Goal: Information Seeking & Learning: Learn about a topic

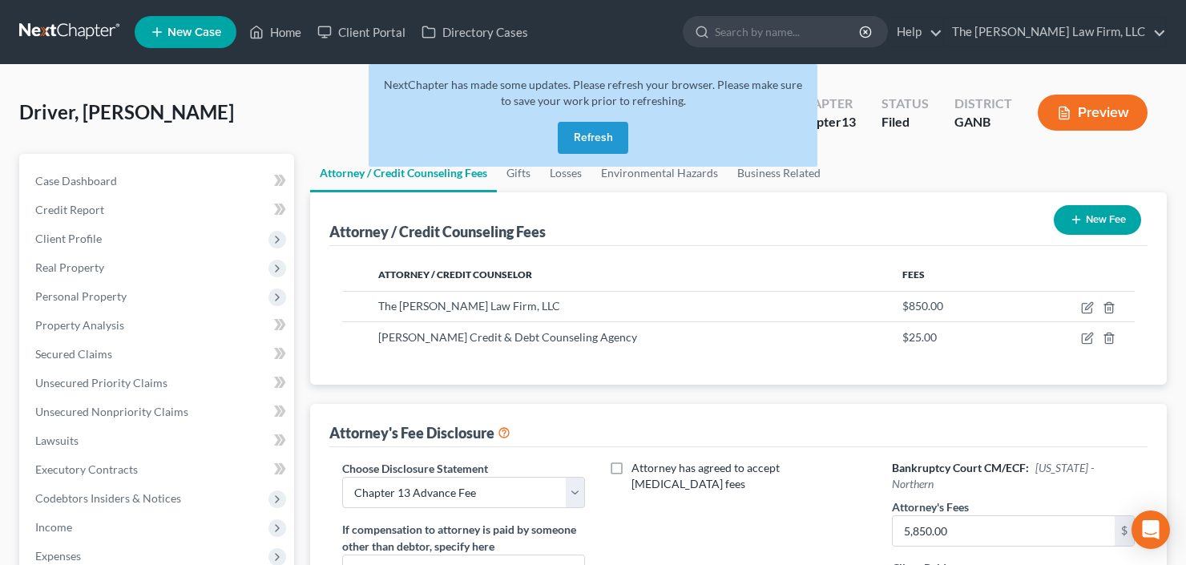
select select "2"
click at [585, 135] on button "Refresh" at bounding box center [593, 138] width 71 height 32
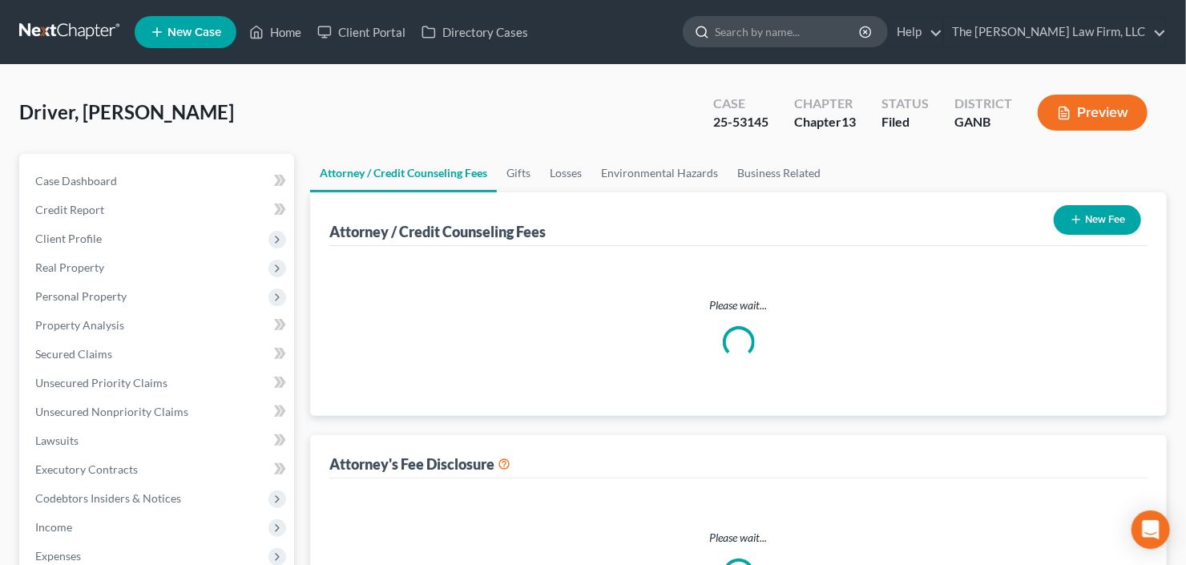
click at [785, 25] on input "search" at bounding box center [788, 32] width 147 height 30
select select "2"
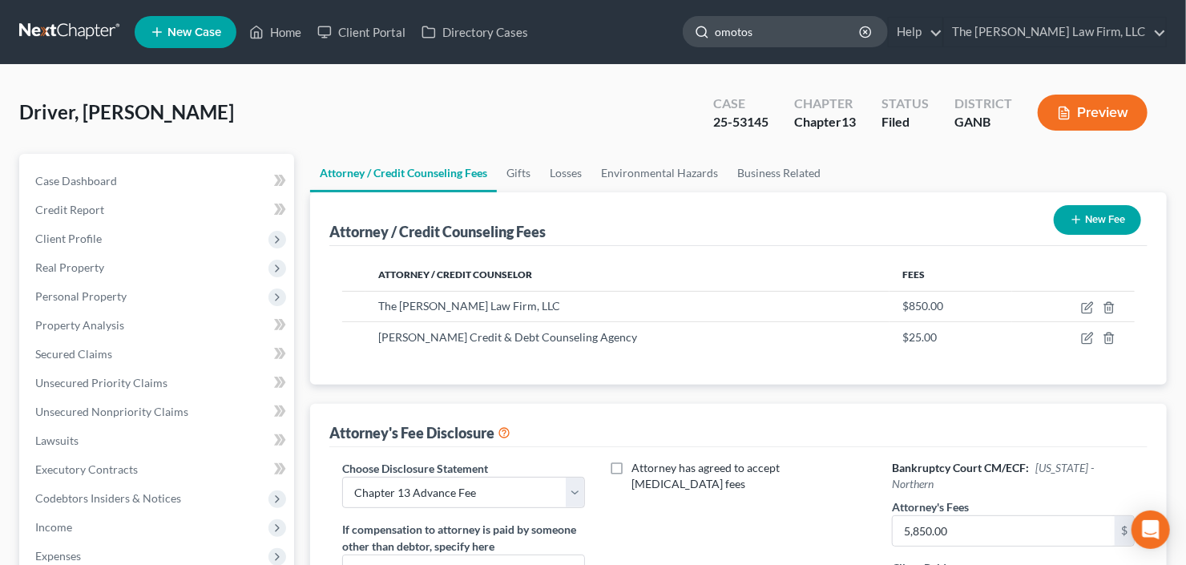
type input "omotoso"
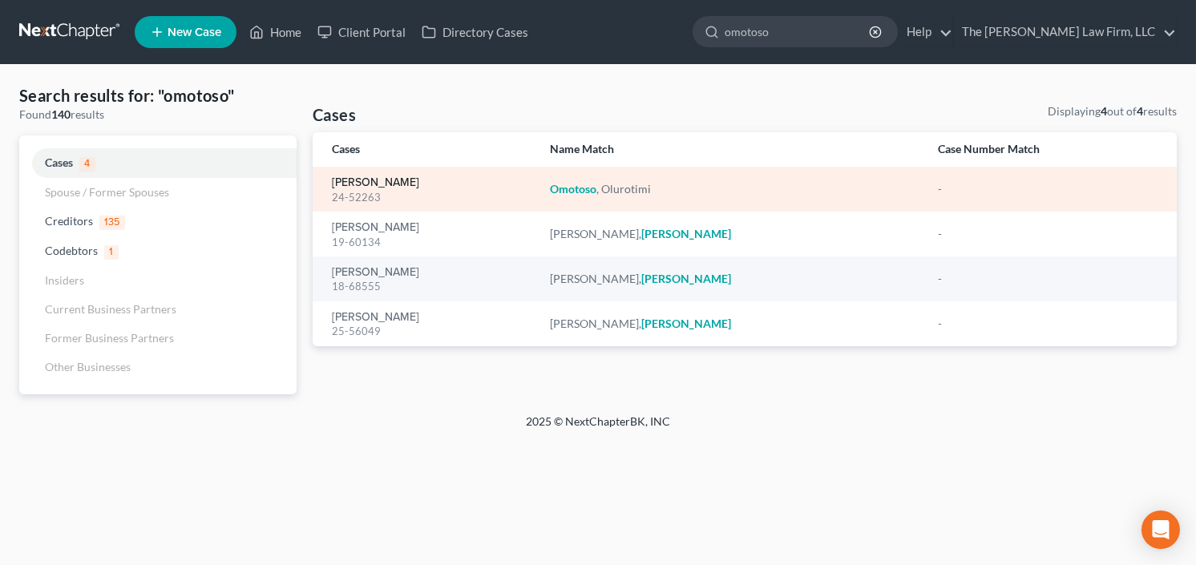
click at [354, 180] on link "[PERSON_NAME]" at bounding box center [375, 182] width 87 height 11
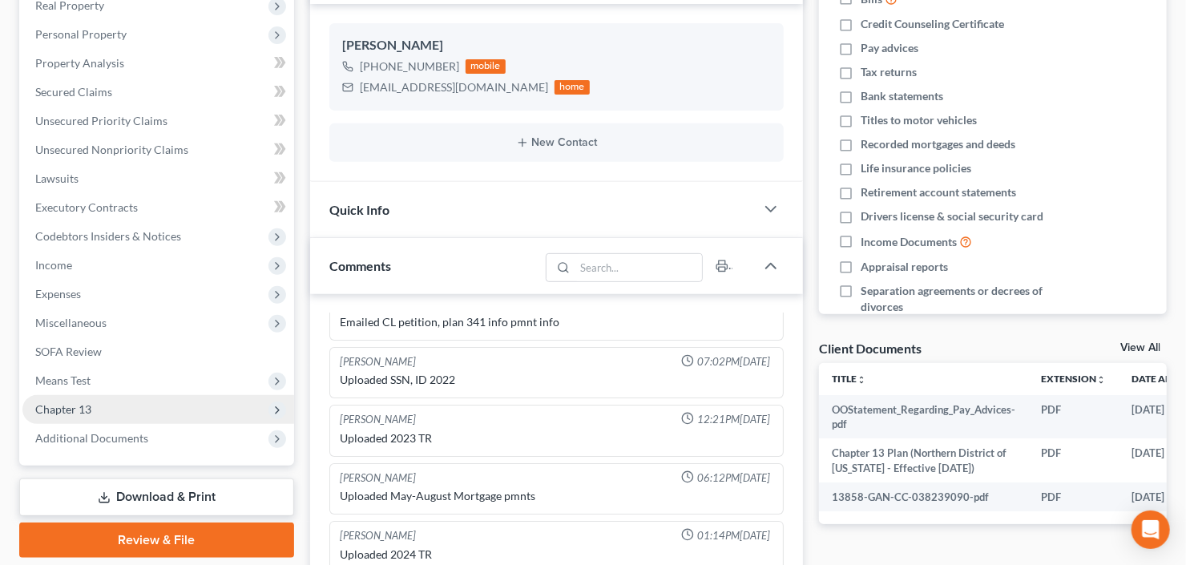
scroll to position [385, 0]
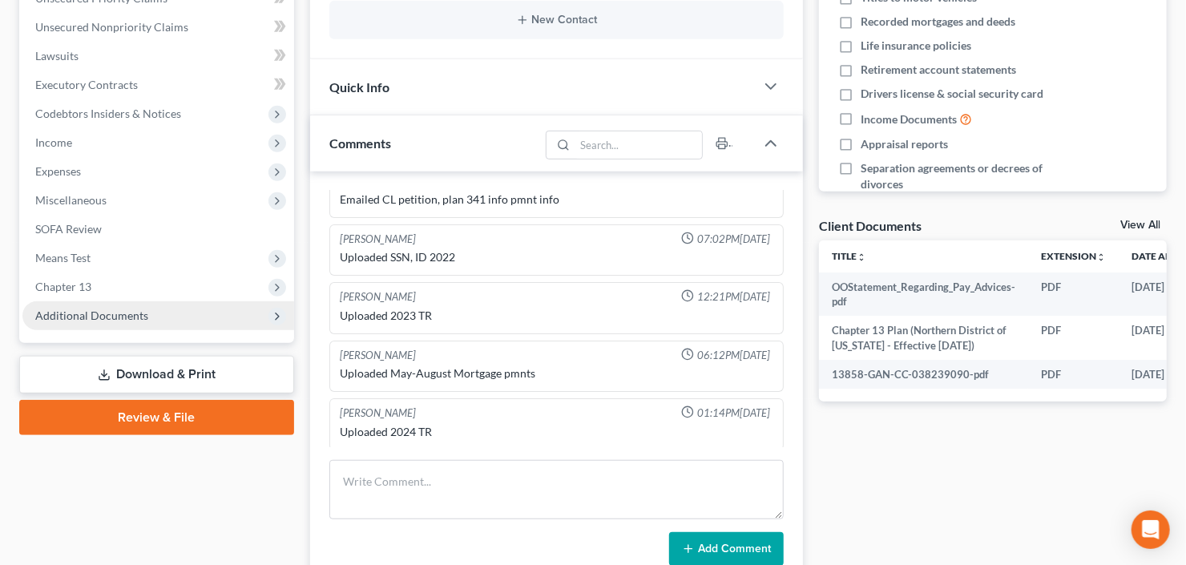
click at [111, 313] on span "Additional Documents" at bounding box center [91, 316] width 113 height 14
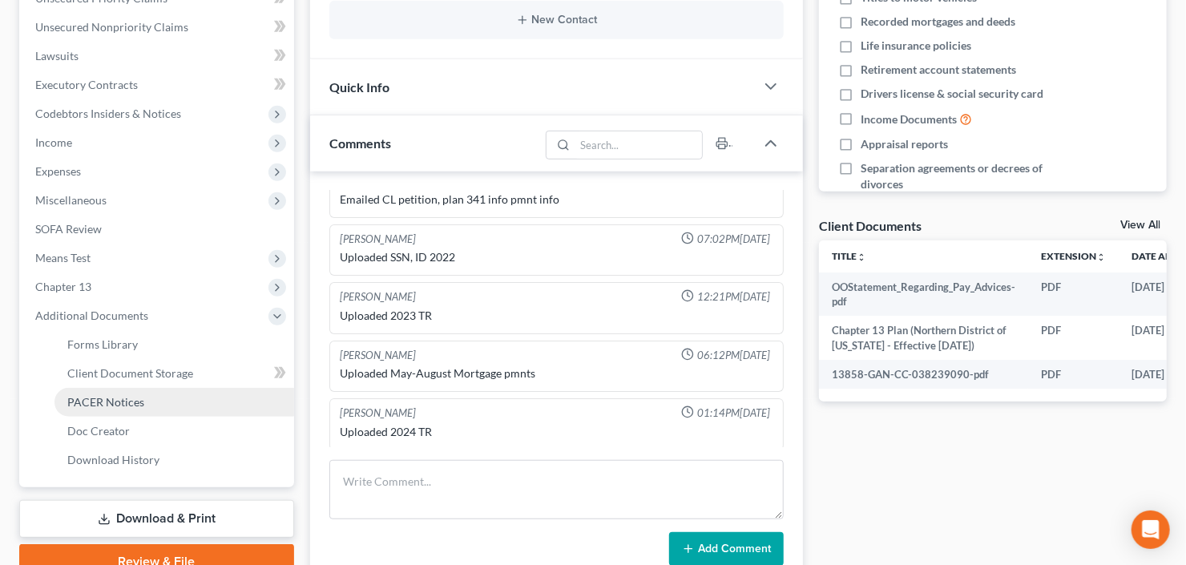
click at [114, 407] on link "PACER Notices" at bounding box center [174, 402] width 240 height 29
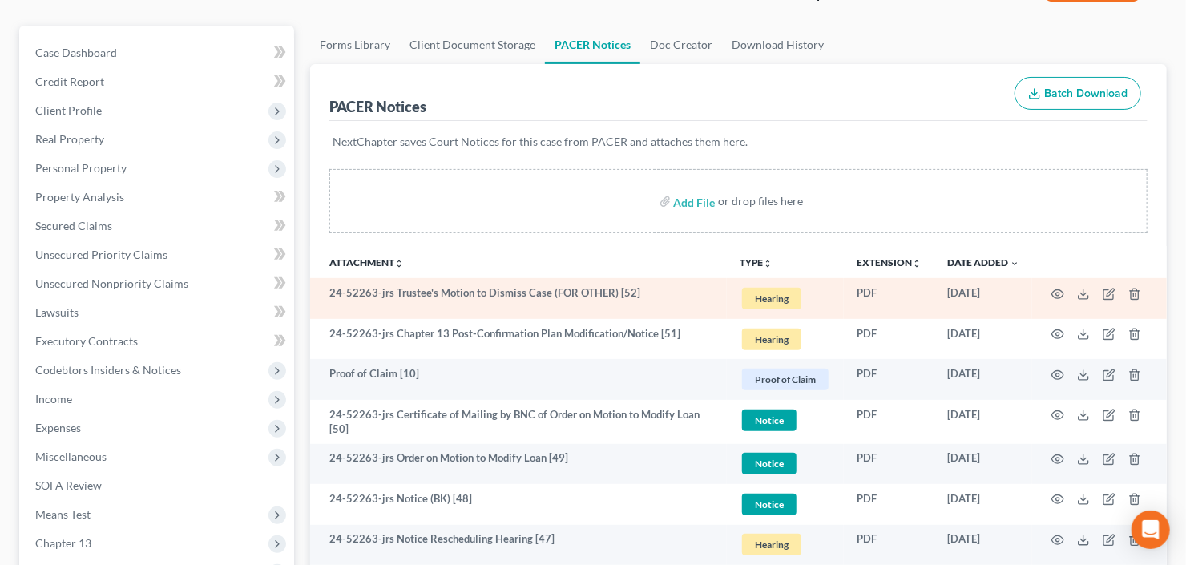
scroll to position [449, 0]
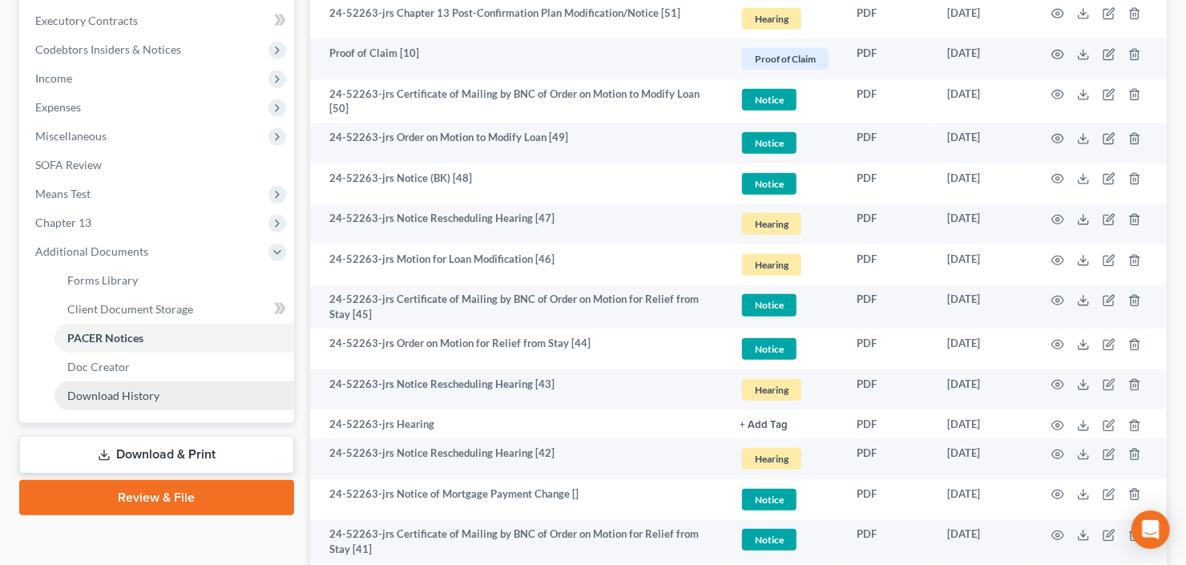
click at [150, 393] on span "Download History" at bounding box center [113, 396] width 92 height 14
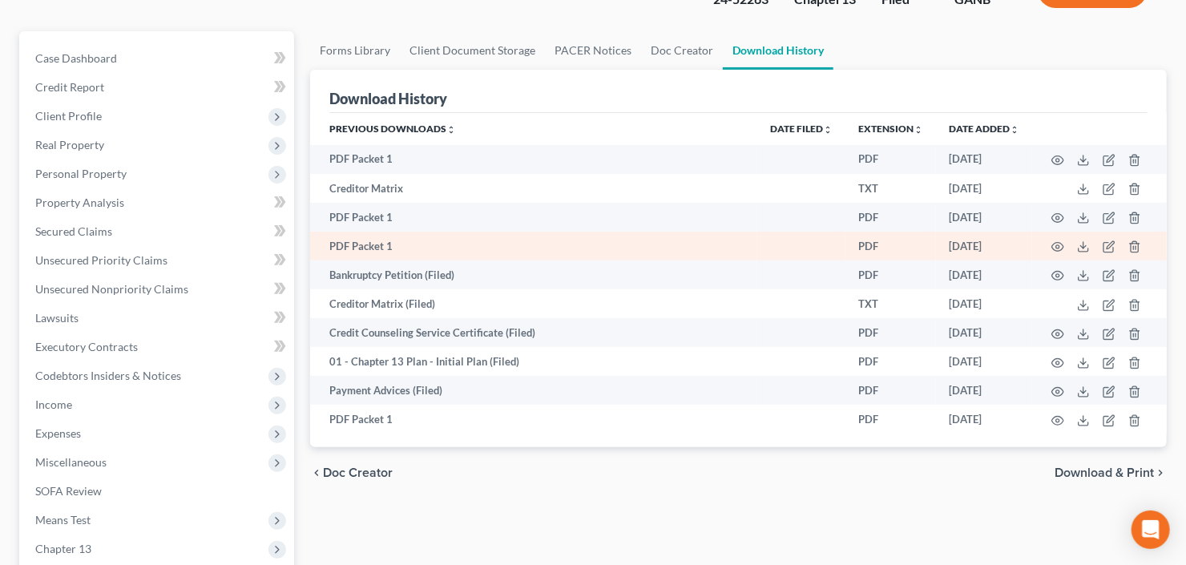
scroll to position [256, 0]
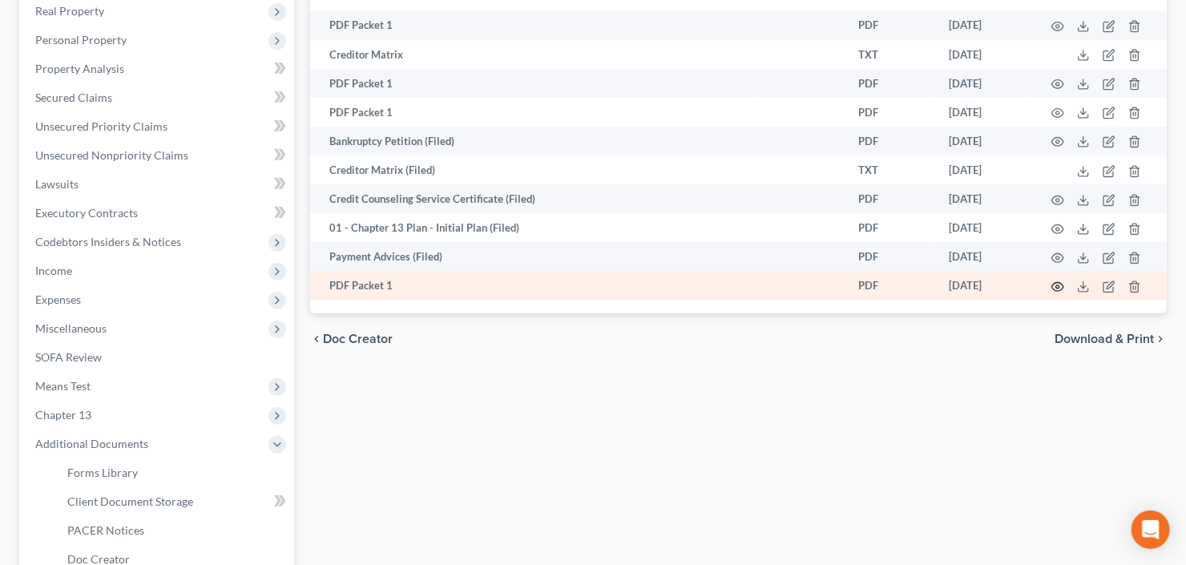
click at [1055, 288] on icon "button" at bounding box center [1057, 286] width 13 height 13
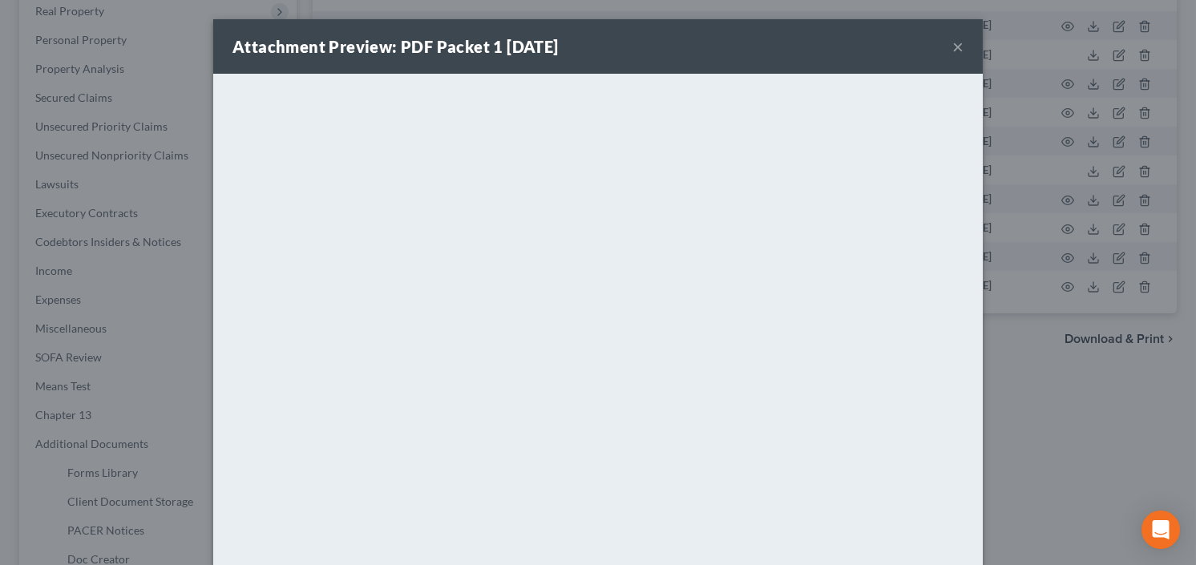
click at [953, 46] on button "×" at bounding box center [957, 46] width 11 height 19
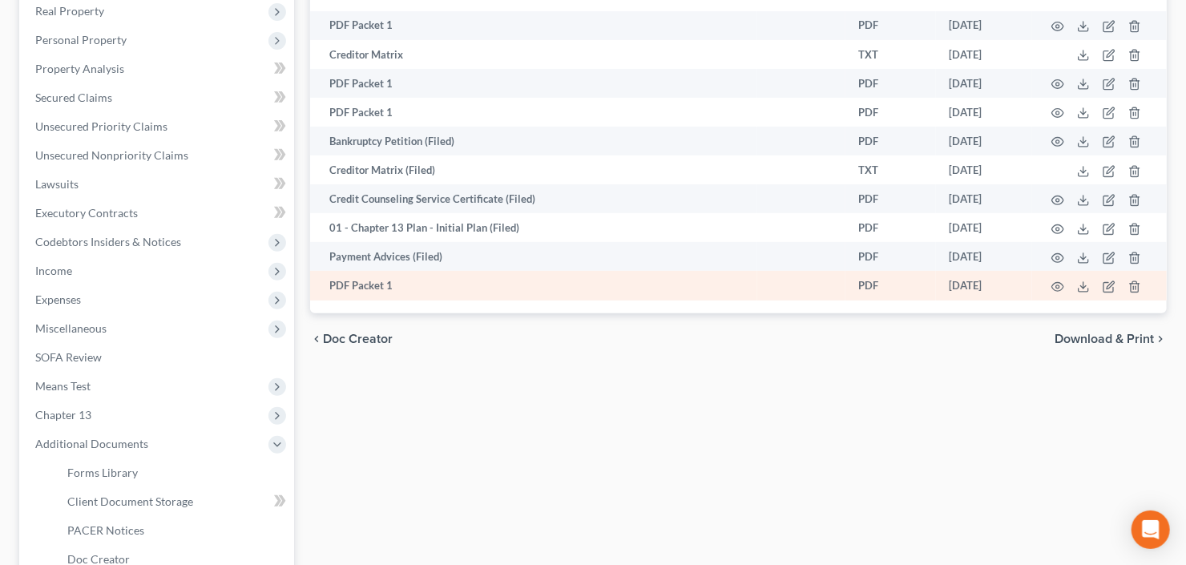
scroll to position [0, 0]
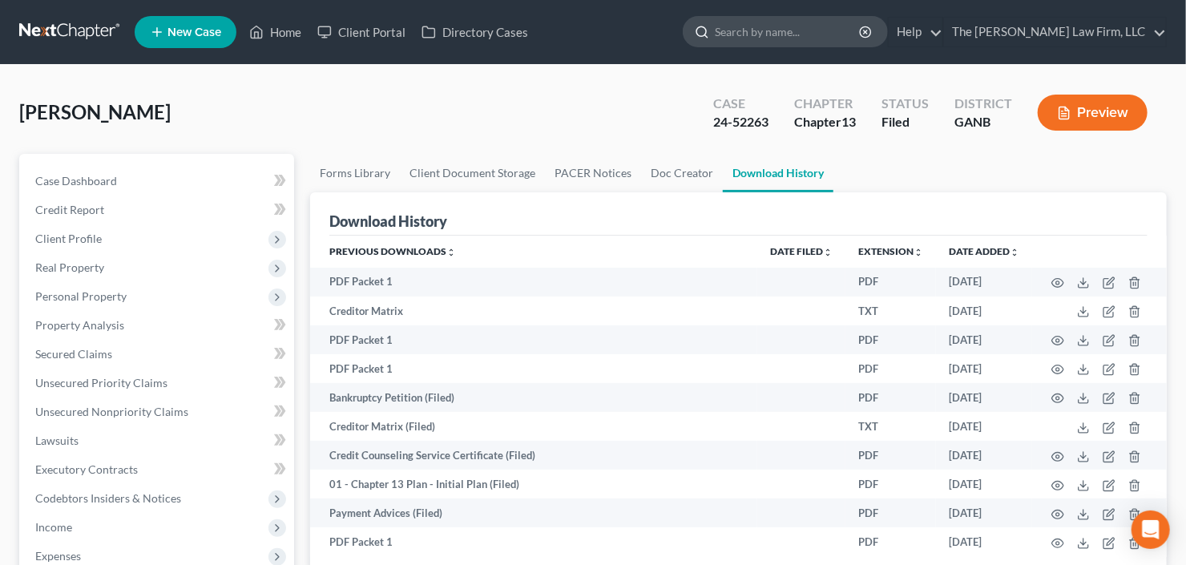
click at [811, 34] on input "search" at bounding box center [788, 32] width 147 height 30
type input "woltin"
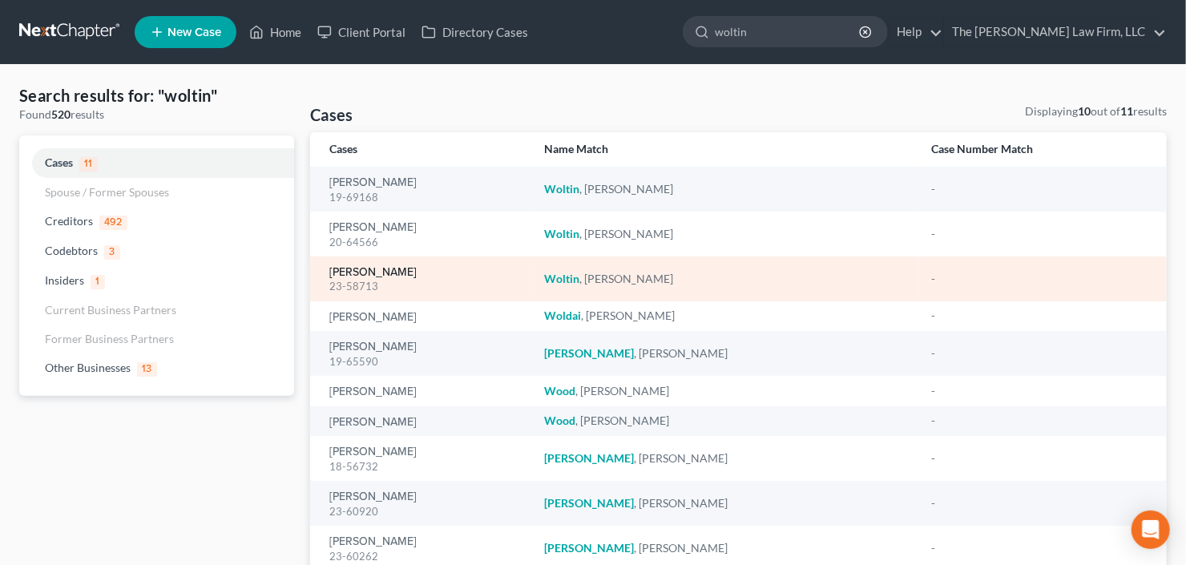
click at [365, 268] on link "[PERSON_NAME]" at bounding box center [372, 272] width 87 height 11
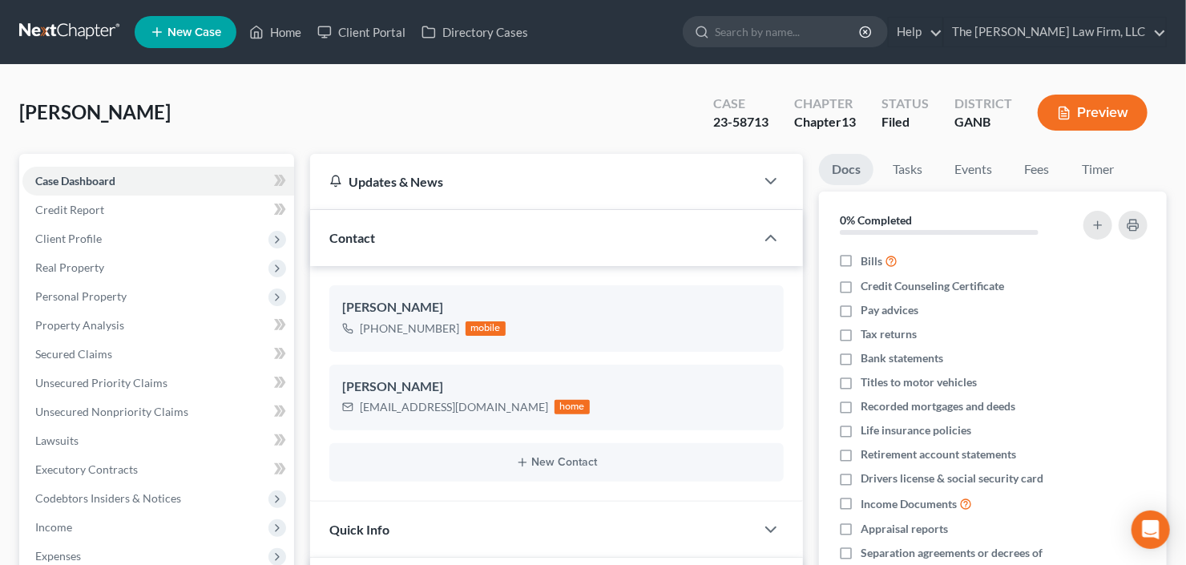
scroll to position [783, 0]
click at [809, 31] on input "search" at bounding box center [788, 32] width 147 height 30
type input "[PERSON_NAME]"
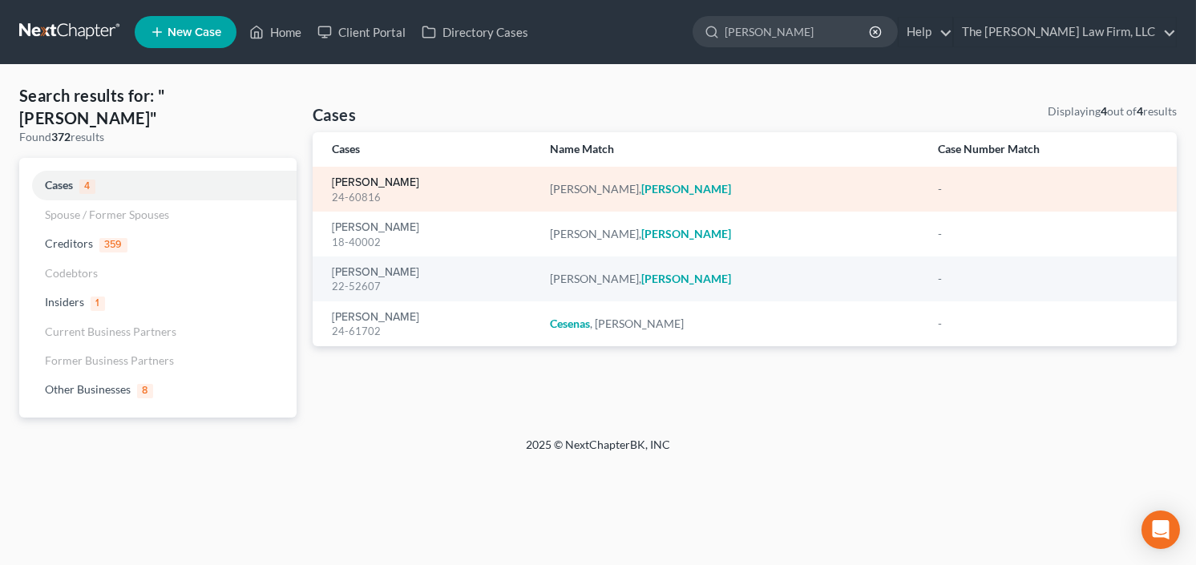
click at [369, 179] on link "[PERSON_NAME]" at bounding box center [375, 182] width 87 height 11
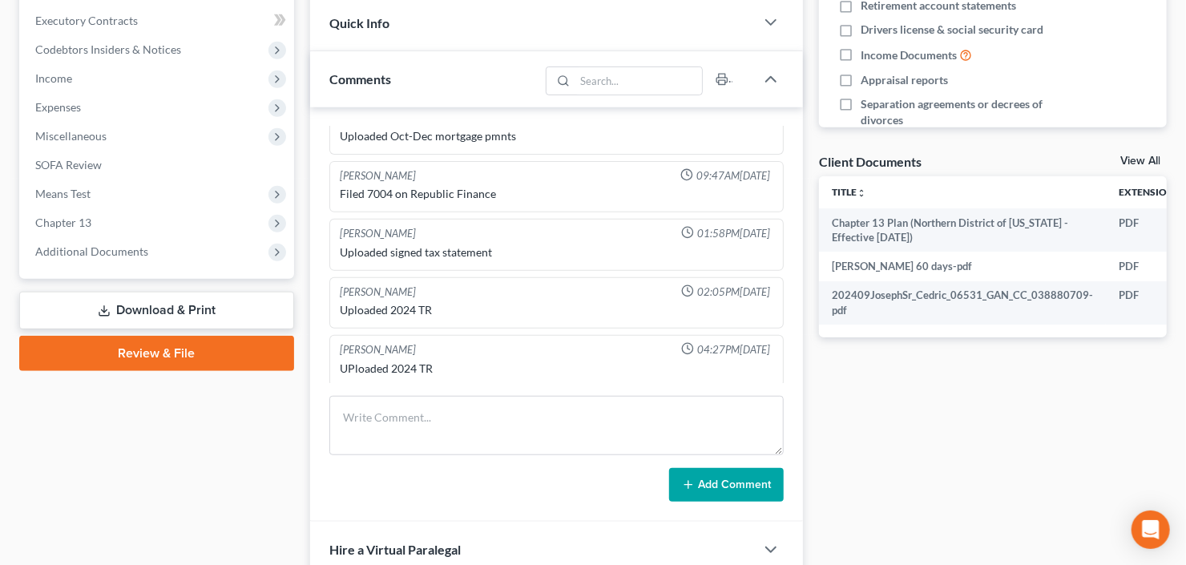
scroll to position [513, 0]
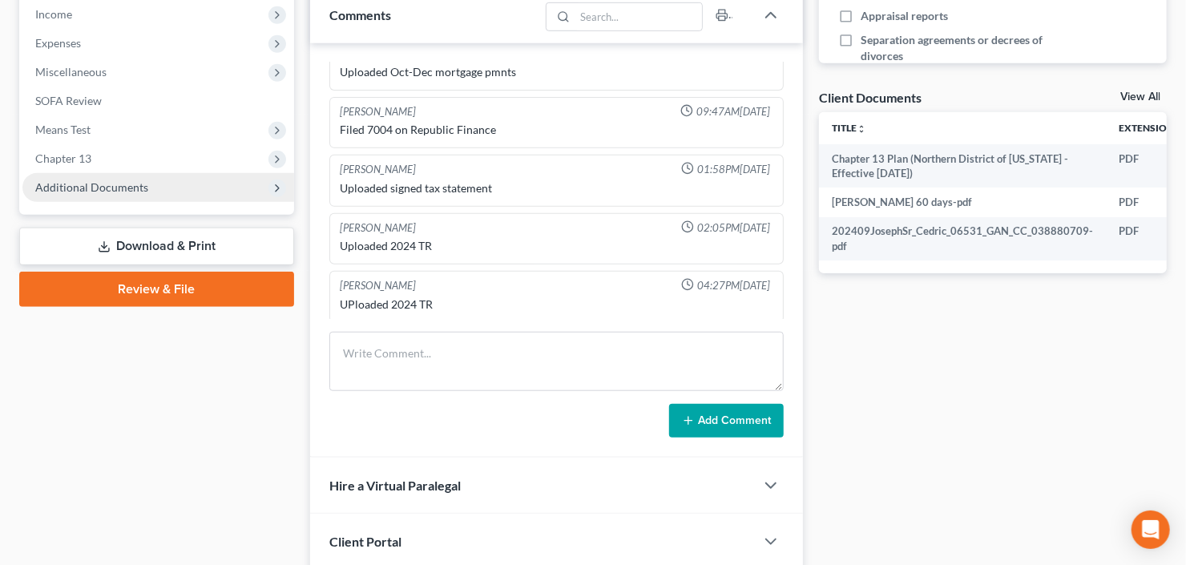
click at [38, 184] on span "Additional Documents" at bounding box center [91, 187] width 113 height 14
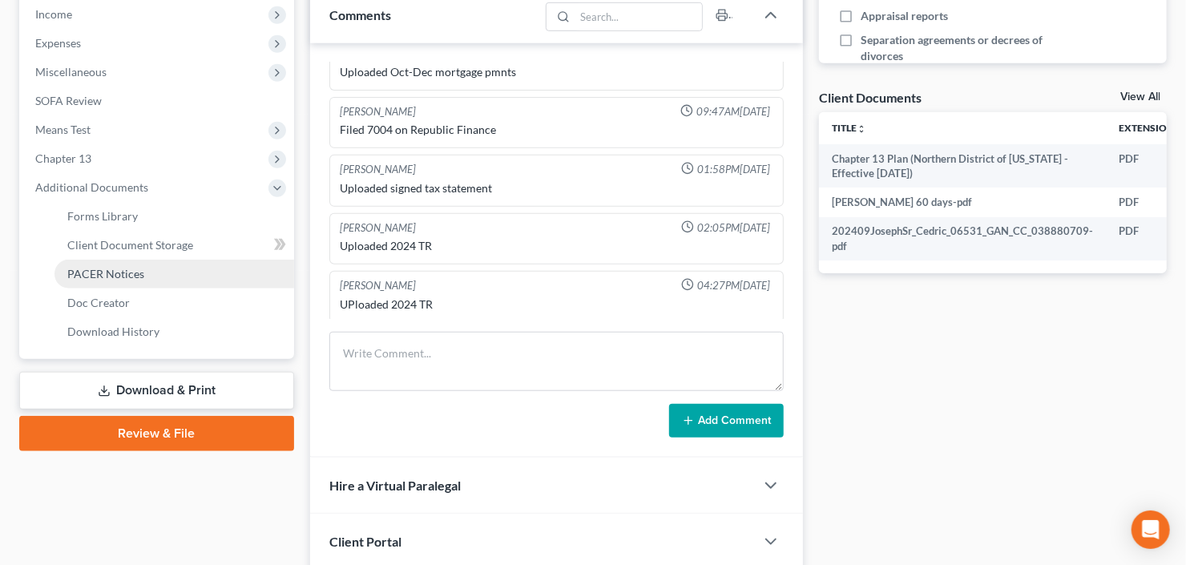
click at [114, 273] on span "PACER Notices" at bounding box center [105, 274] width 77 height 14
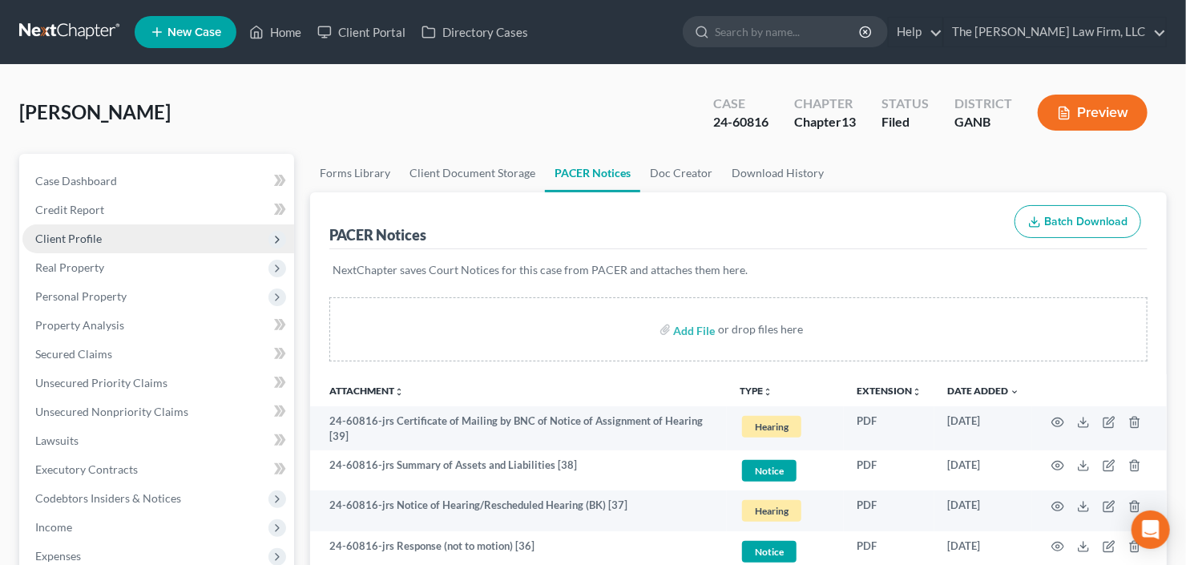
click at [119, 238] on span "Client Profile" at bounding box center [158, 238] width 272 height 29
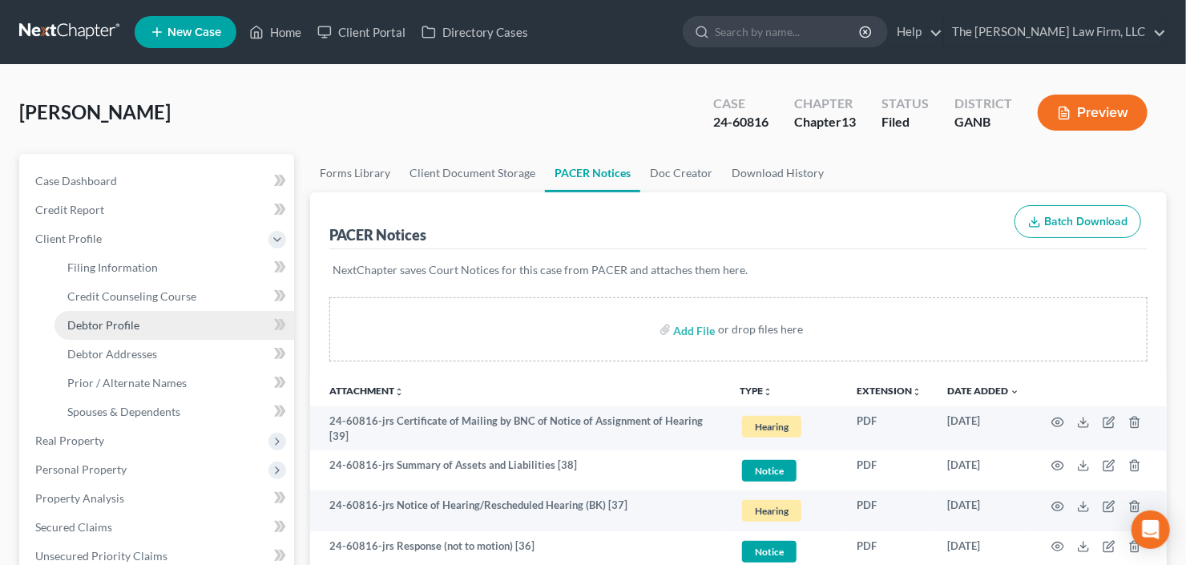
click at [130, 327] on span "Debtor Profile" at bounding box center [103, 325] width 72 height 14
select select "1"
select select "3"
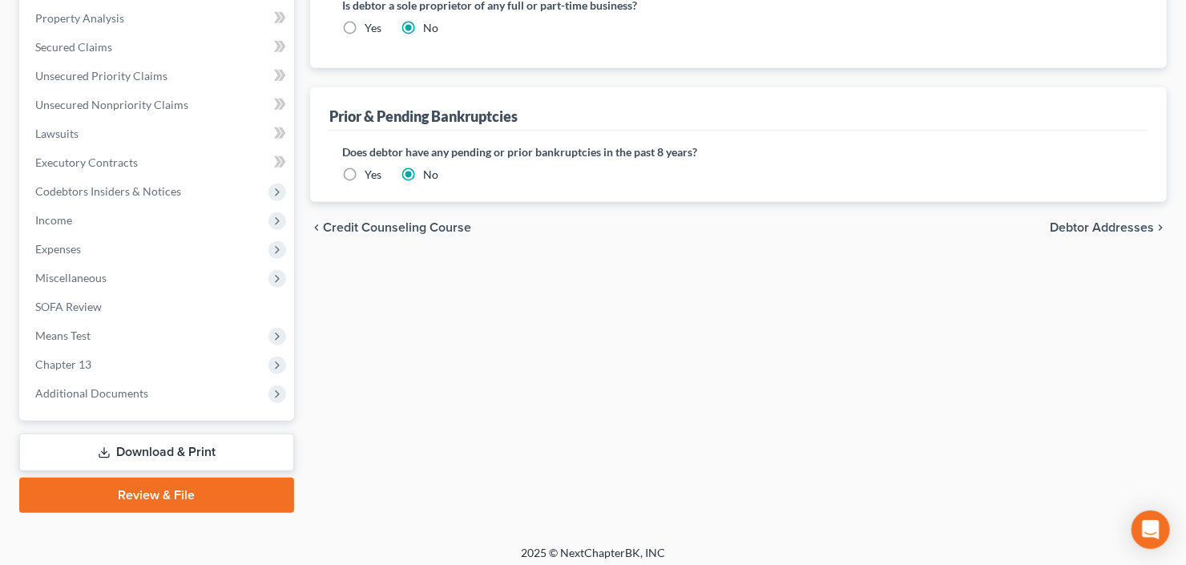
scroll to position [486, 0]
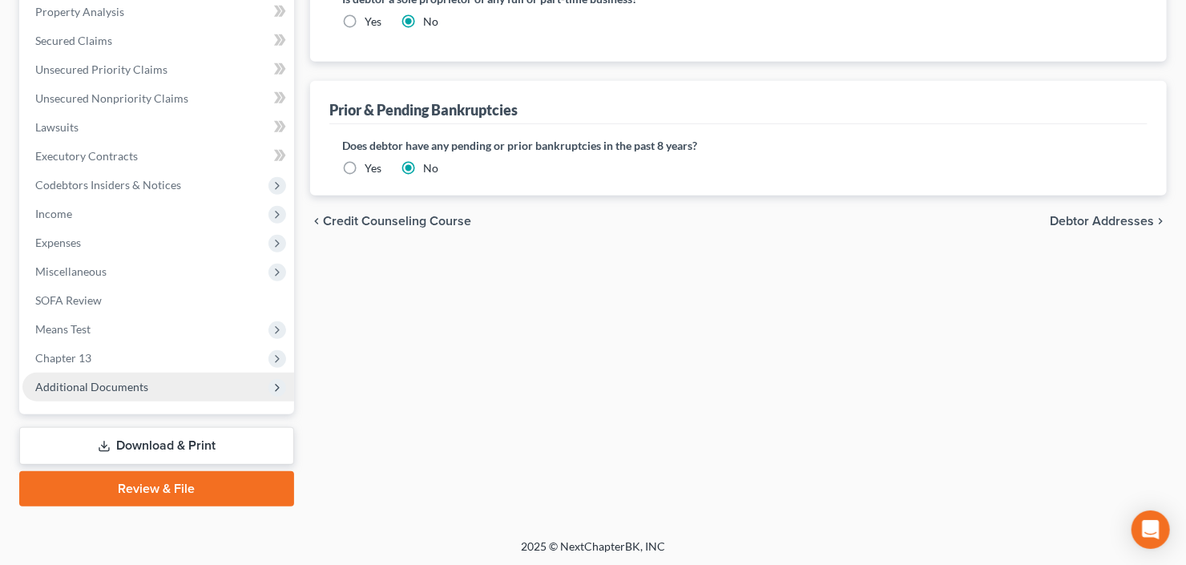
click at [102, 382] on span "Additional Documents" at bounding box center [91, 387] width 113 height 14
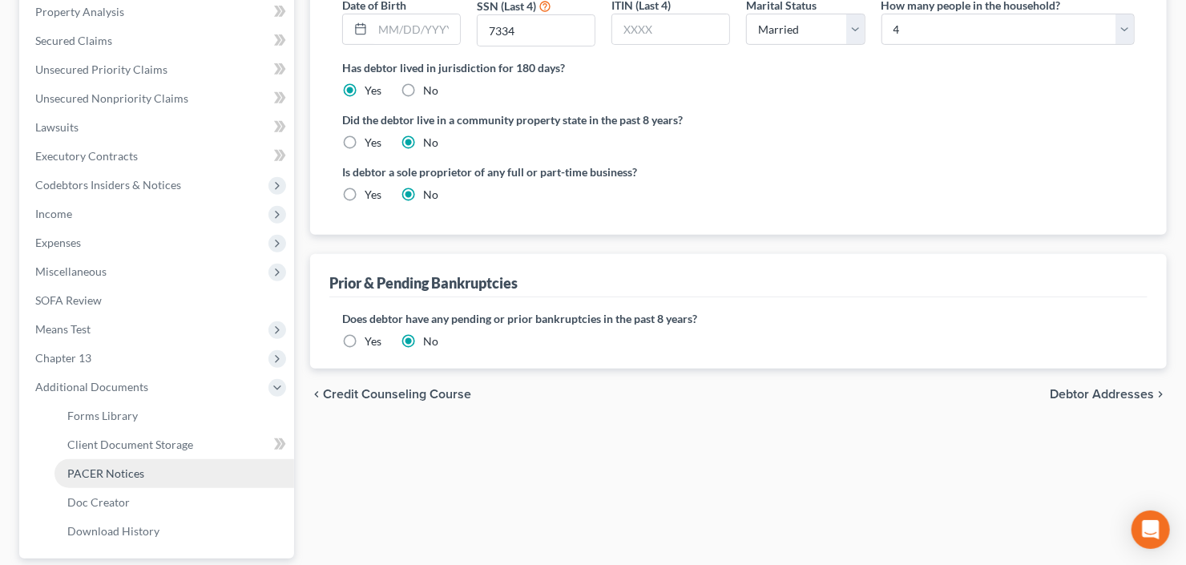
click at [109, 483] on link "PACER Notices" at bounding box center [174, 473] width 240 height 29
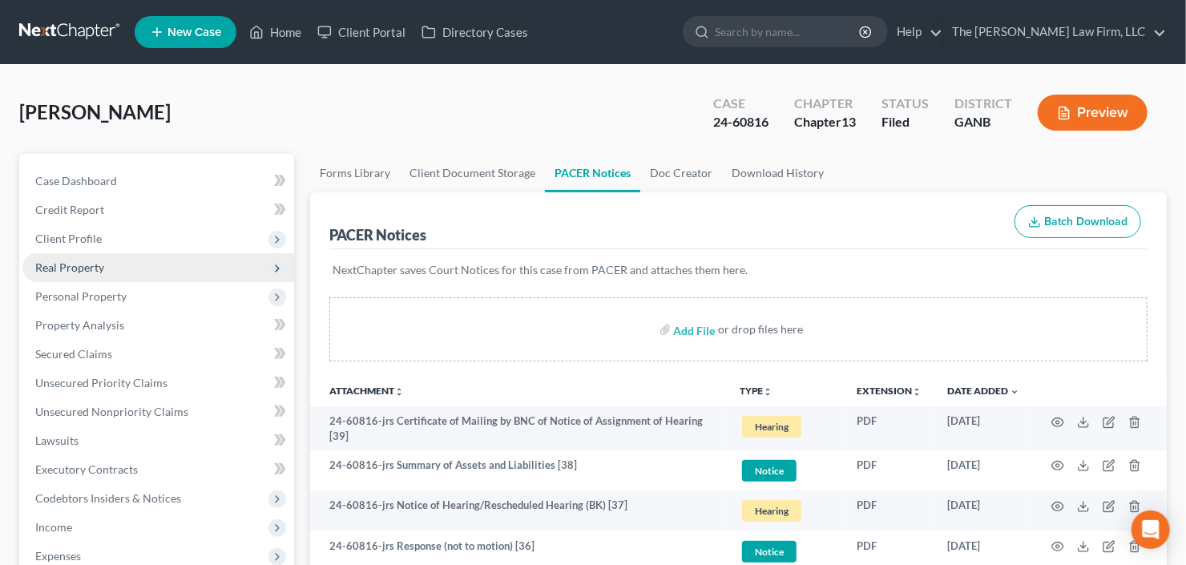
click at [95, 271] on span "Real Property" at bounding box center [69, 267] width 69 height 14
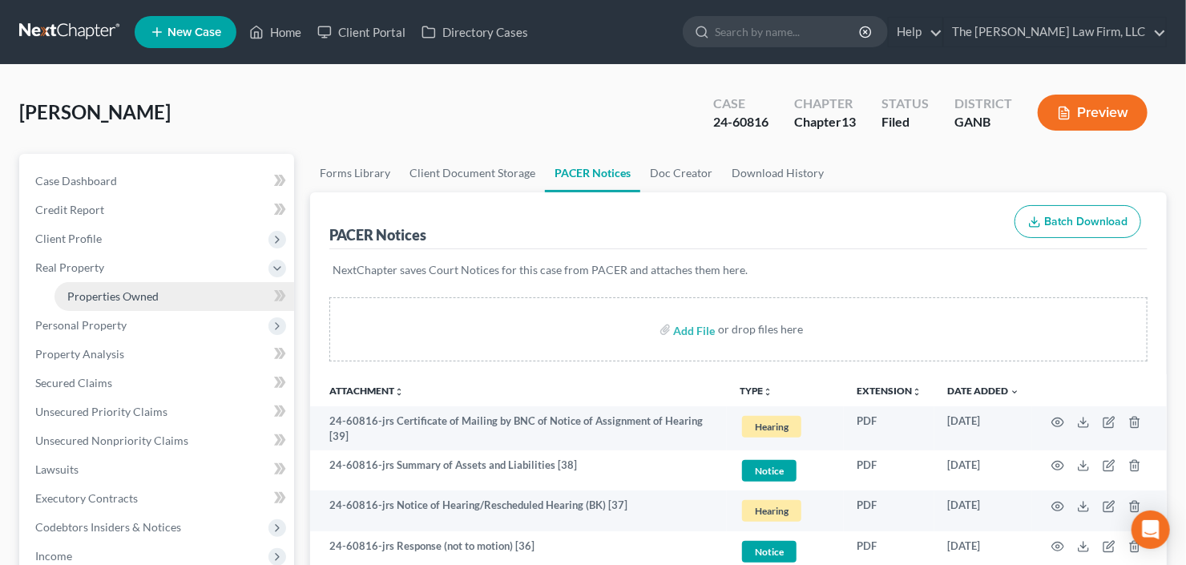
click at [95, 301] on link "Properties Owned" at bounding box center [174, 296] width 240 height 29
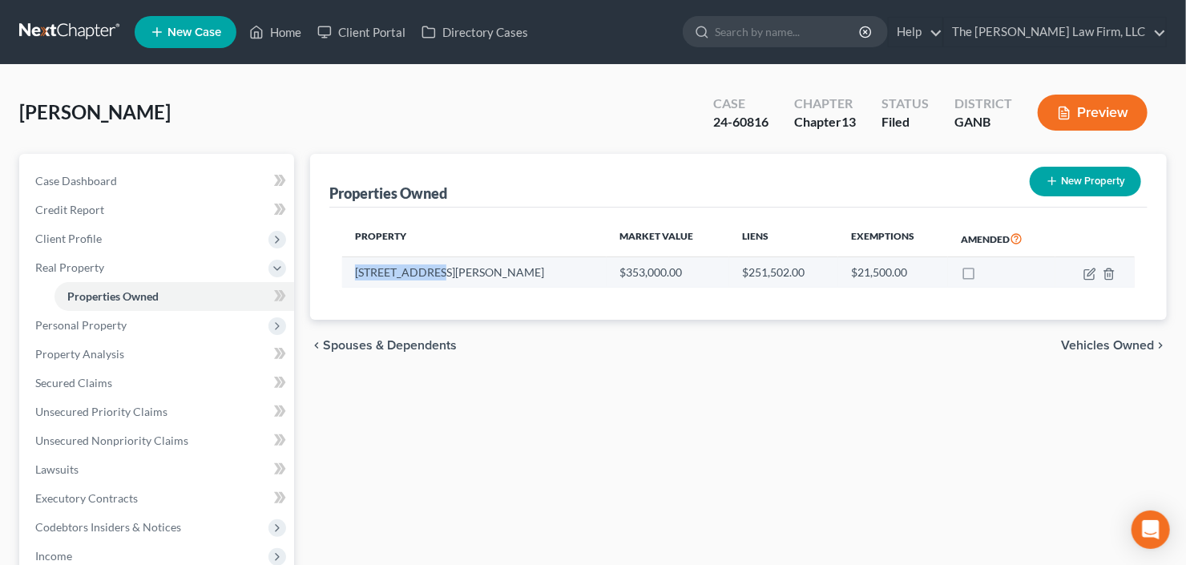
drag, startPoint x: 438, startPoint y: 274, endPoint x: 351, endPoint y: 274, distance: 86.6
click at [351, 274] on td "[STREET_ADDRESS][PERSON_NAME]" at bounding box center [474, 272] width 264 height 30
copy td "[STREET_ADDRESS][PERSON_NAME]"
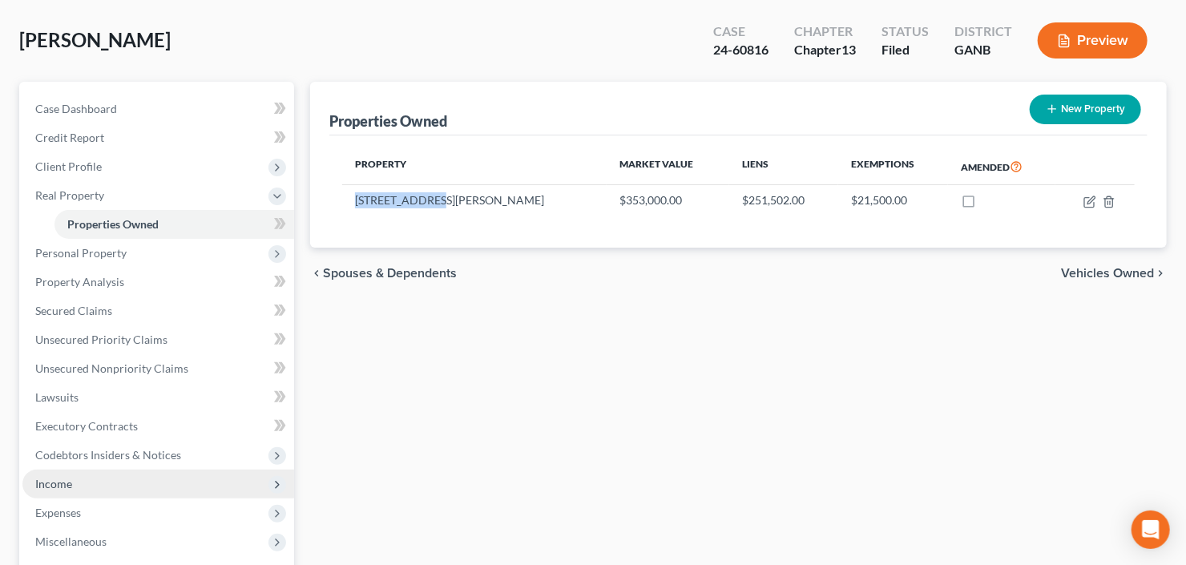
scroll to position [128, 0]
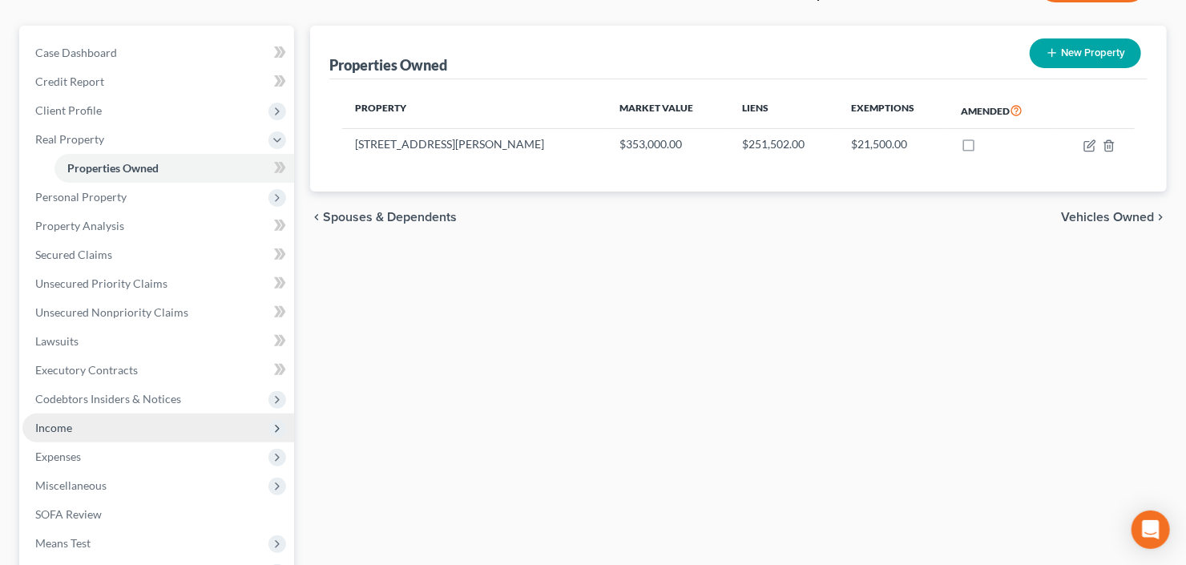
click at [79, 426] on span "Income" at bounding box center [158, 428] width 272 height 29
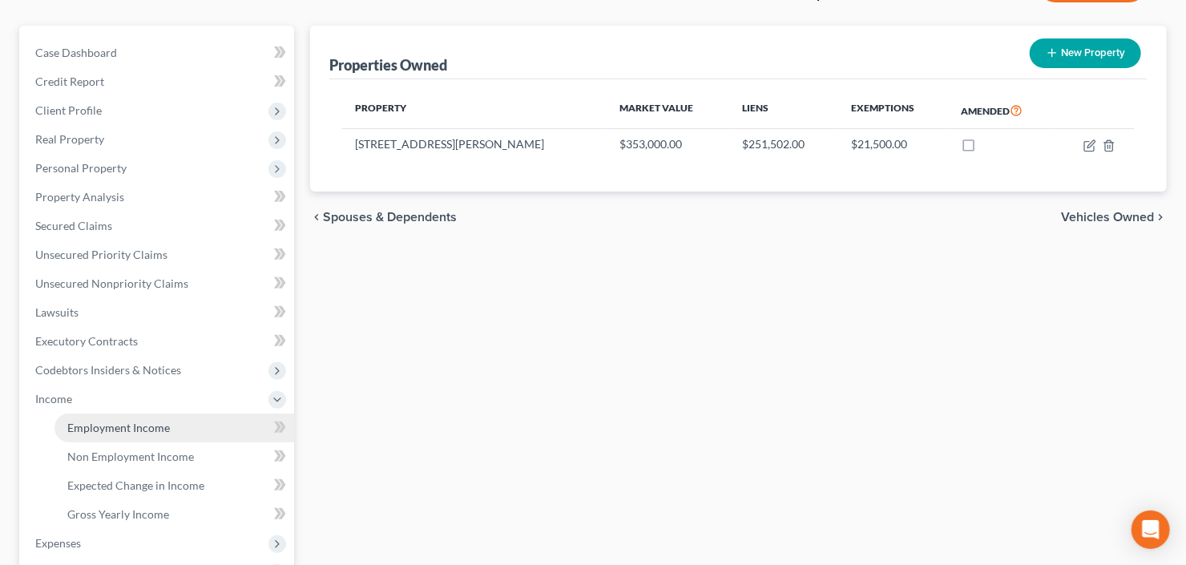
click at [88, 438] on link "Employment Income" at bounding box center [174, 428] width 240 height 29
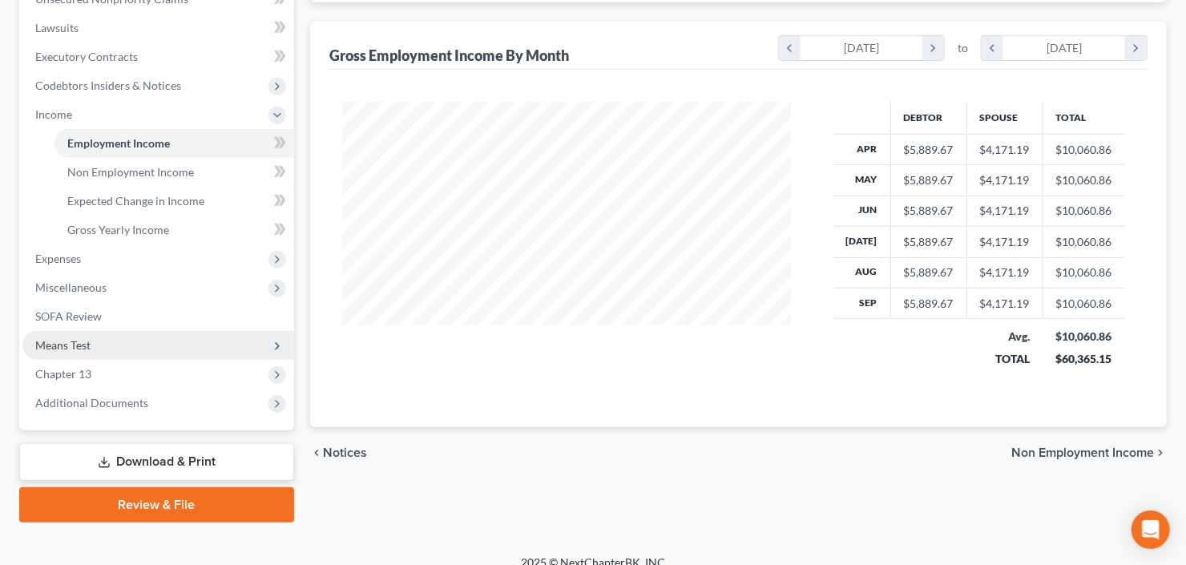
scroll to position [429, 0]
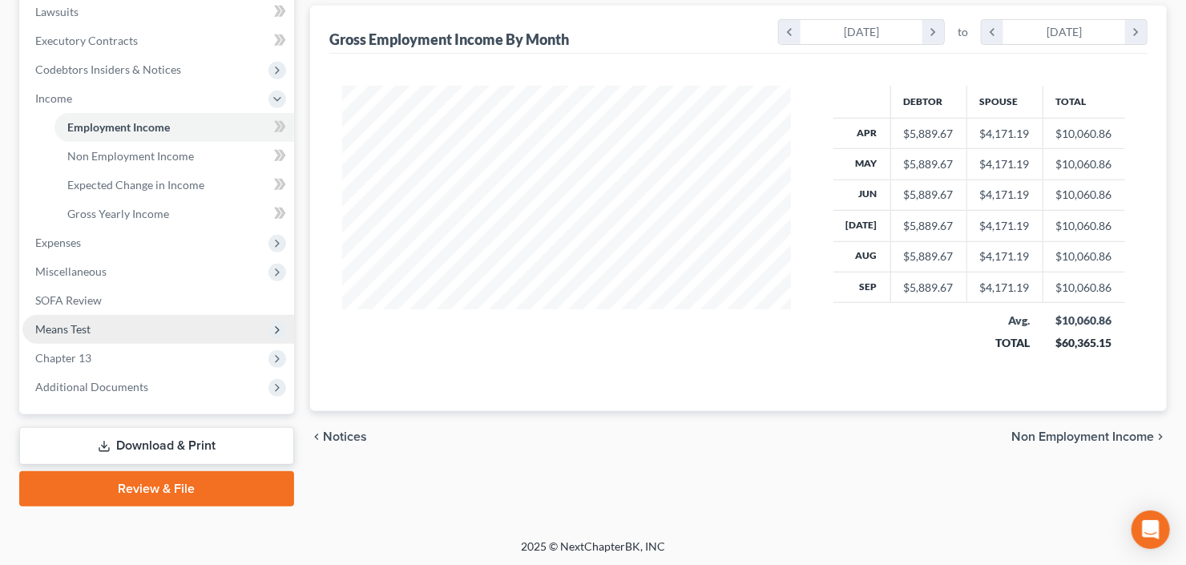
click at [85, 332] on span "Means Test" at bounding box center [62, 329] width 55 height 14
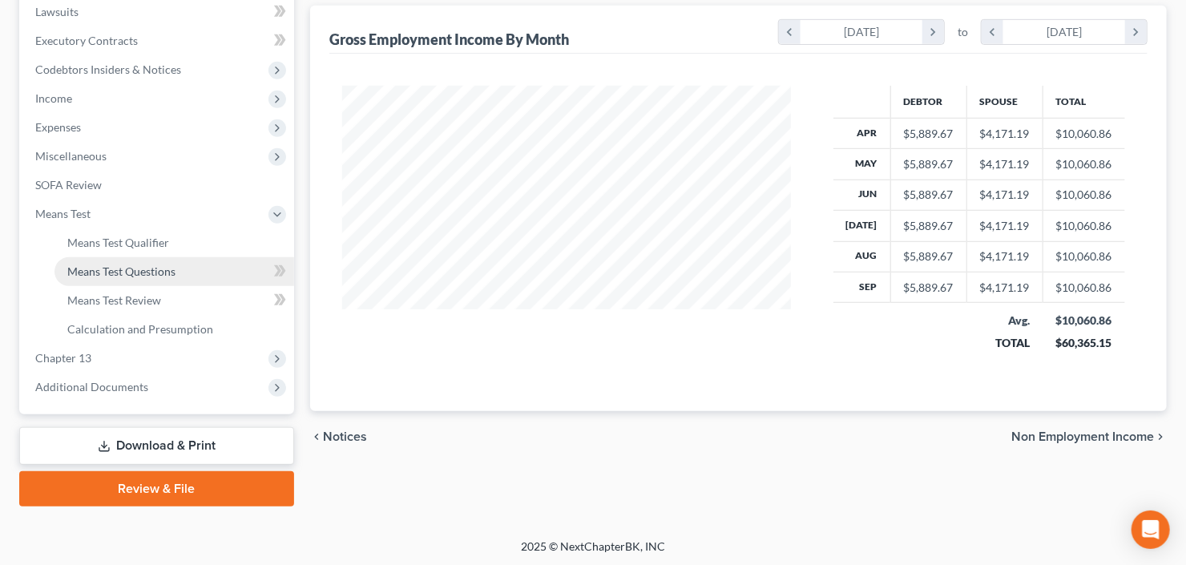
click at [117, 264] on span "Means Test Questions" at bounding box center [121, 271] width 108 height 14
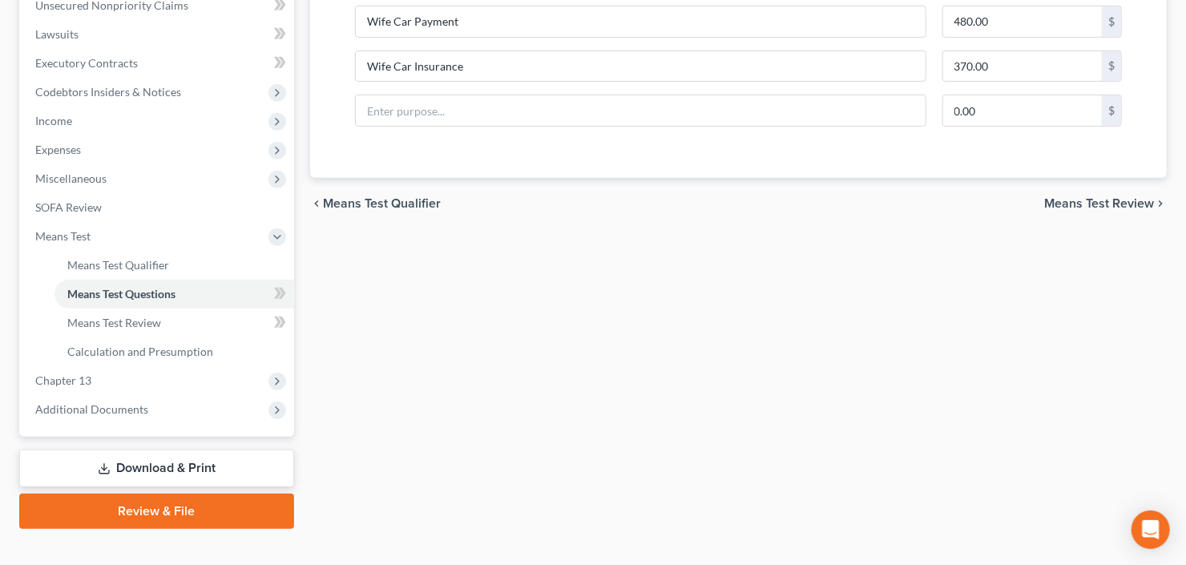
scroll to position [429, 0]
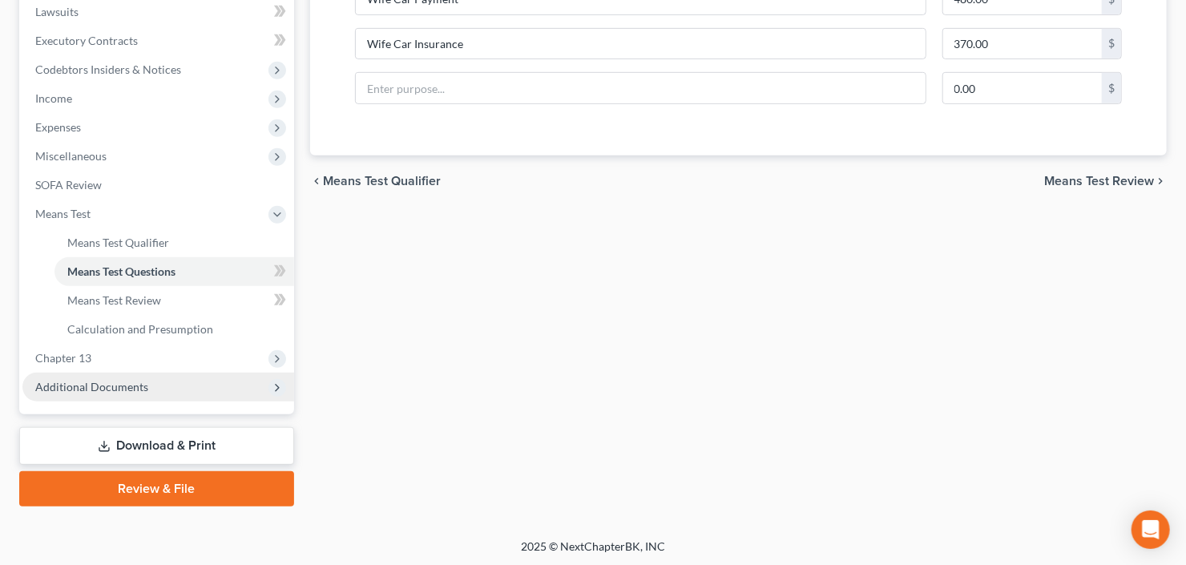
click at [95, 387] on span "Additional Documents" at bounding box center [91, 387] width 113 height 14
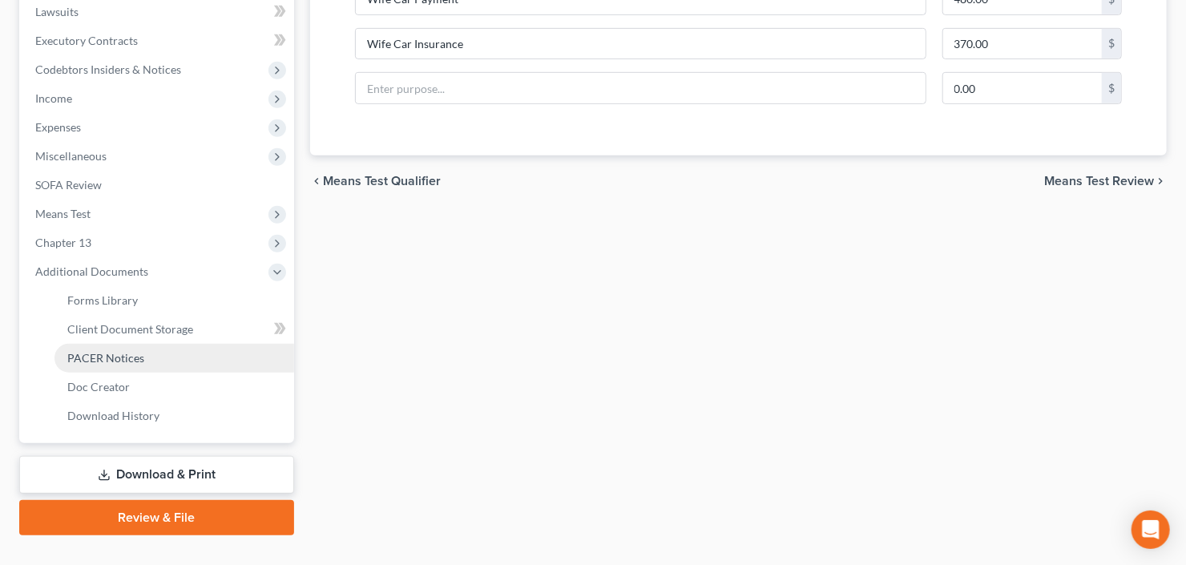
click at [111, 359] on span "PACER Notices" at bounding box center [105, 358] width 77 height 14
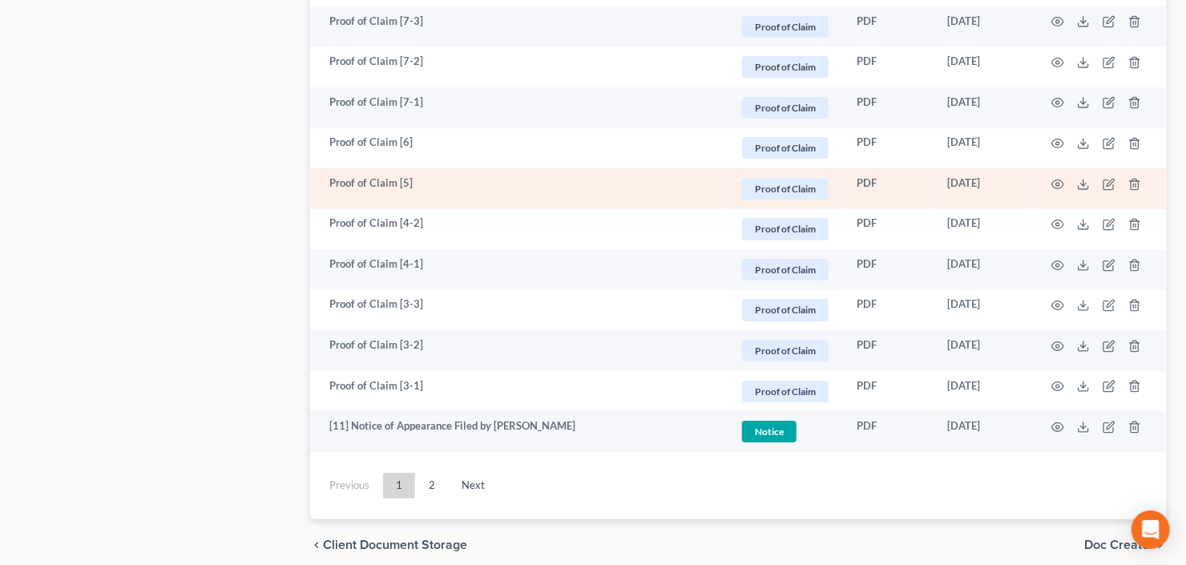
scroll to position [2994, 0]
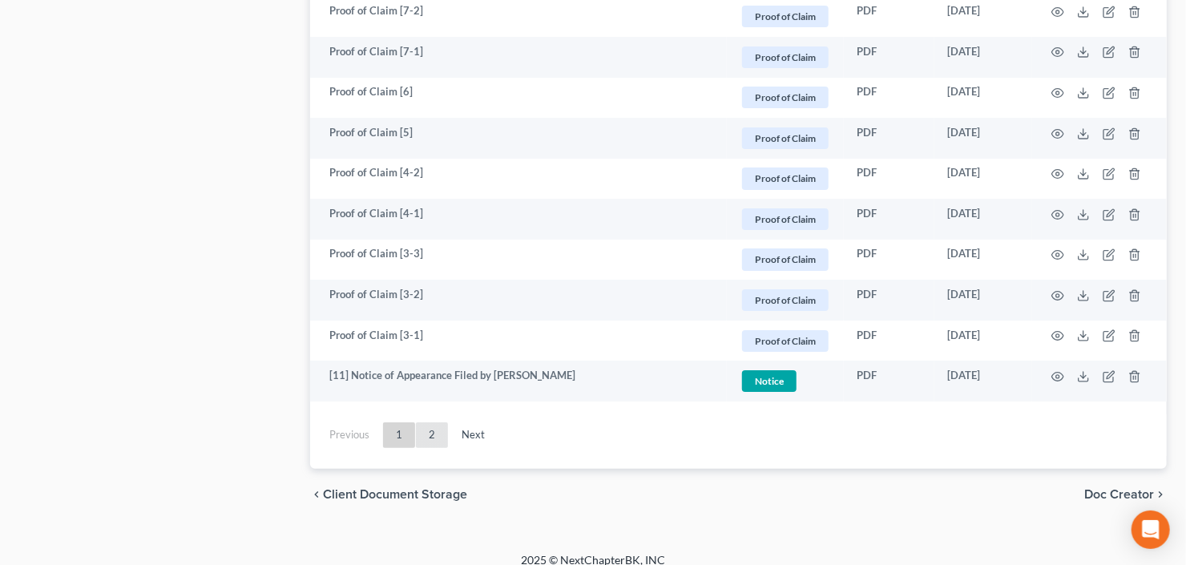
click at [435, 423] on link "2" at bounding box center [432, 435] width 32 height 26
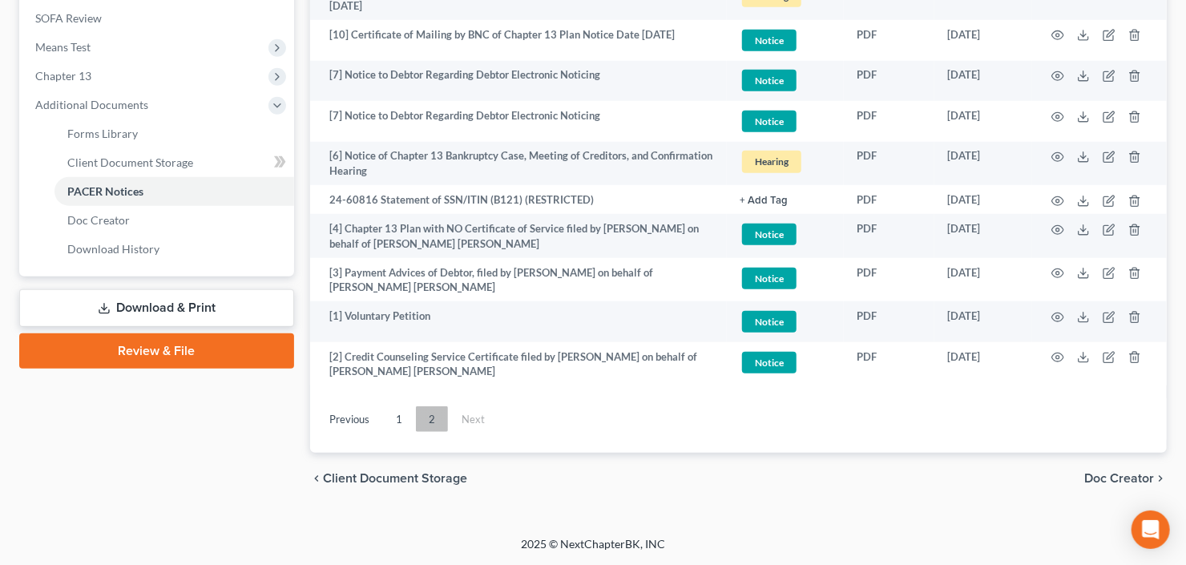
scroll to position [593, 0]
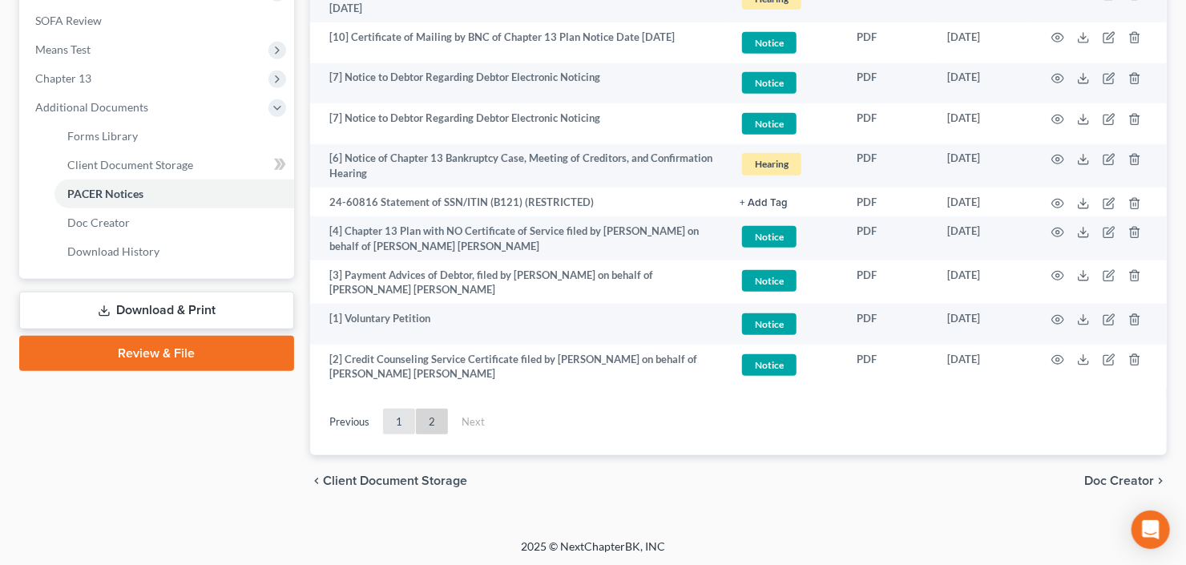
click at [399, 426] on link "1" at bounding box center [399, 422] width 32 height 26
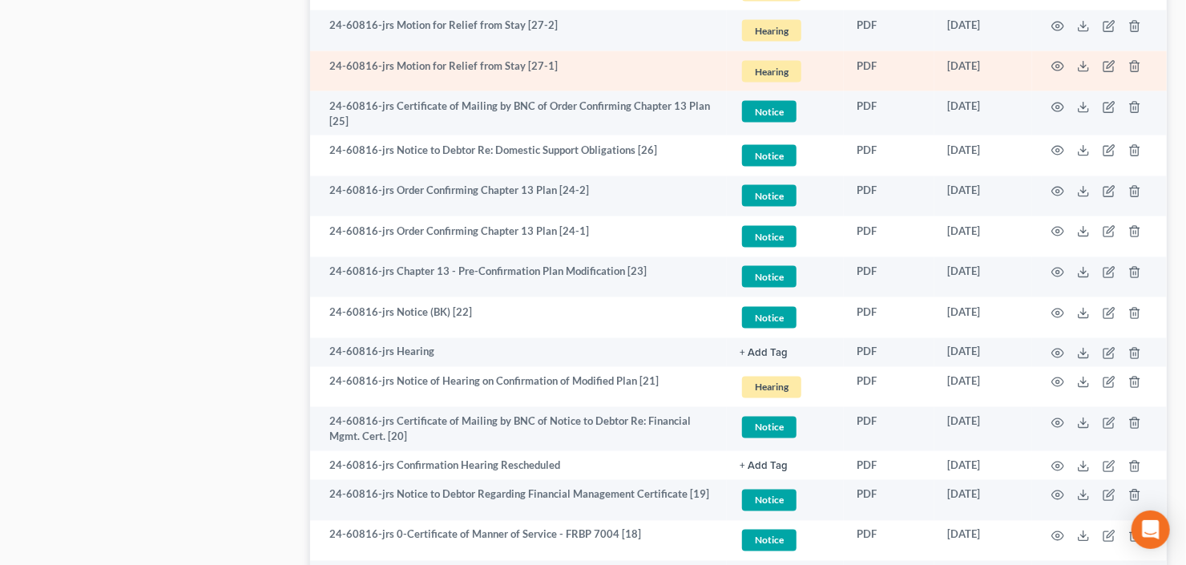
scroll to position [1234, 0]
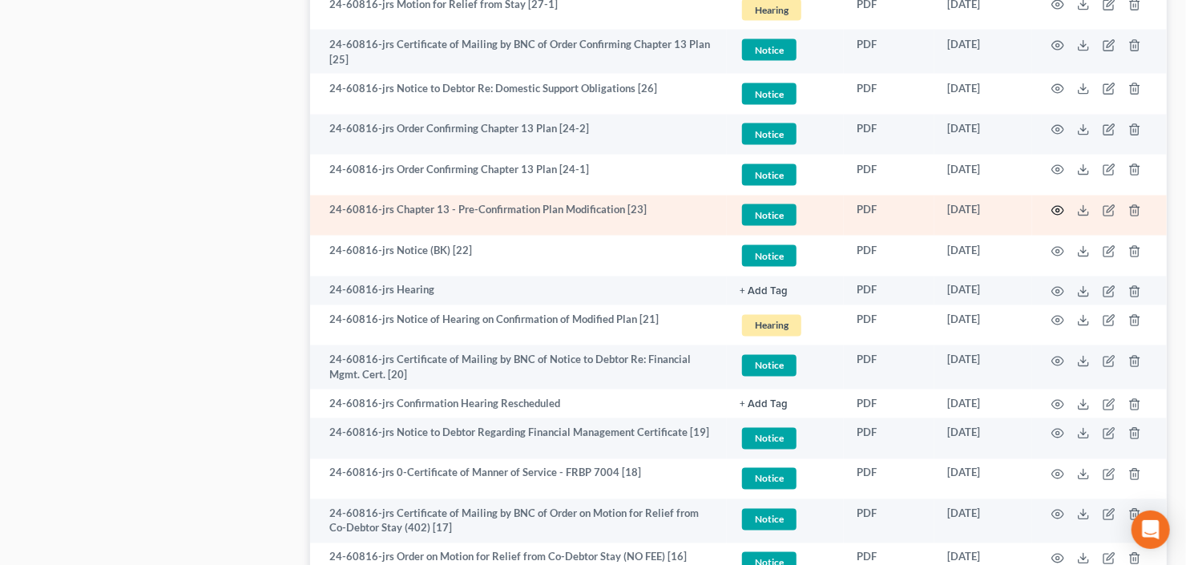
click at [1062, 207] on icon "button" at bounding box center [1058, 211] width 12 height 9
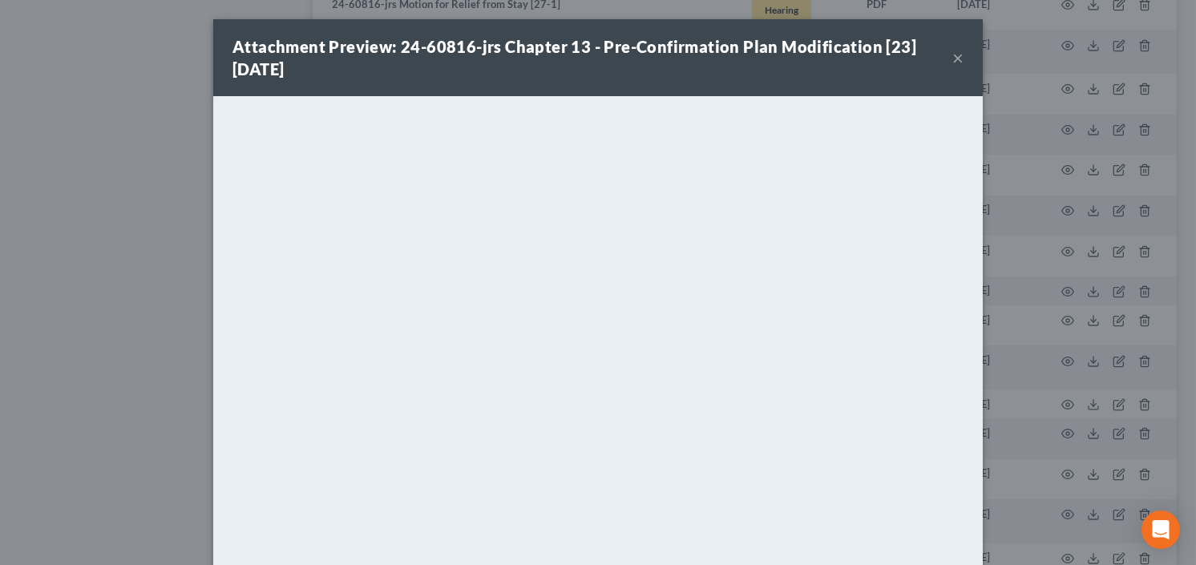
click at [954, 55] on button "×" at bounding box center [957, 57] width 11 height 19
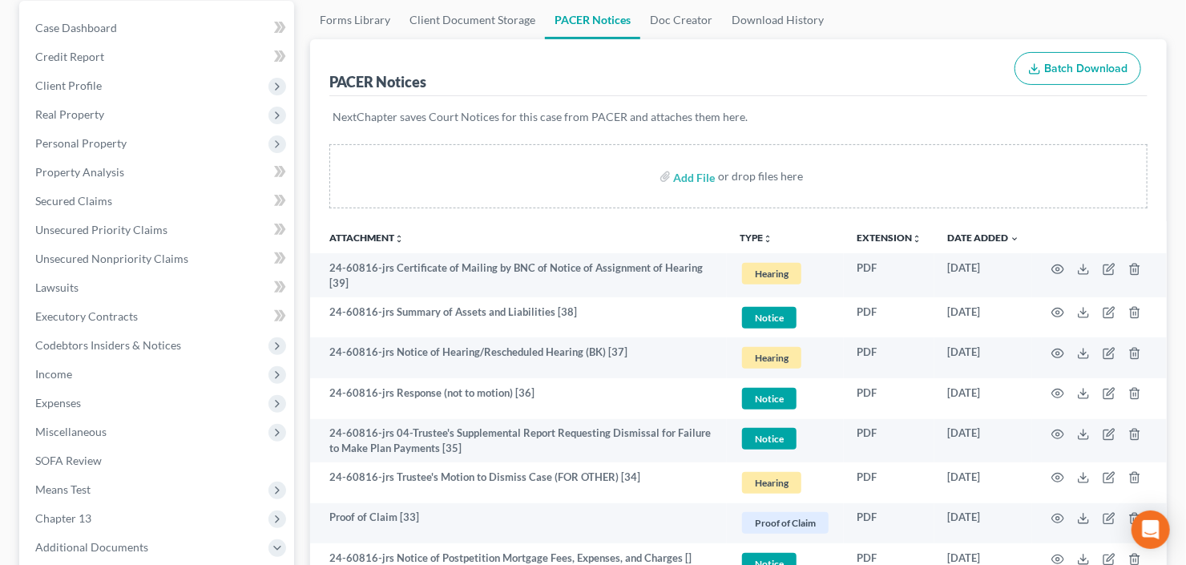
scroll to position [16, 0]
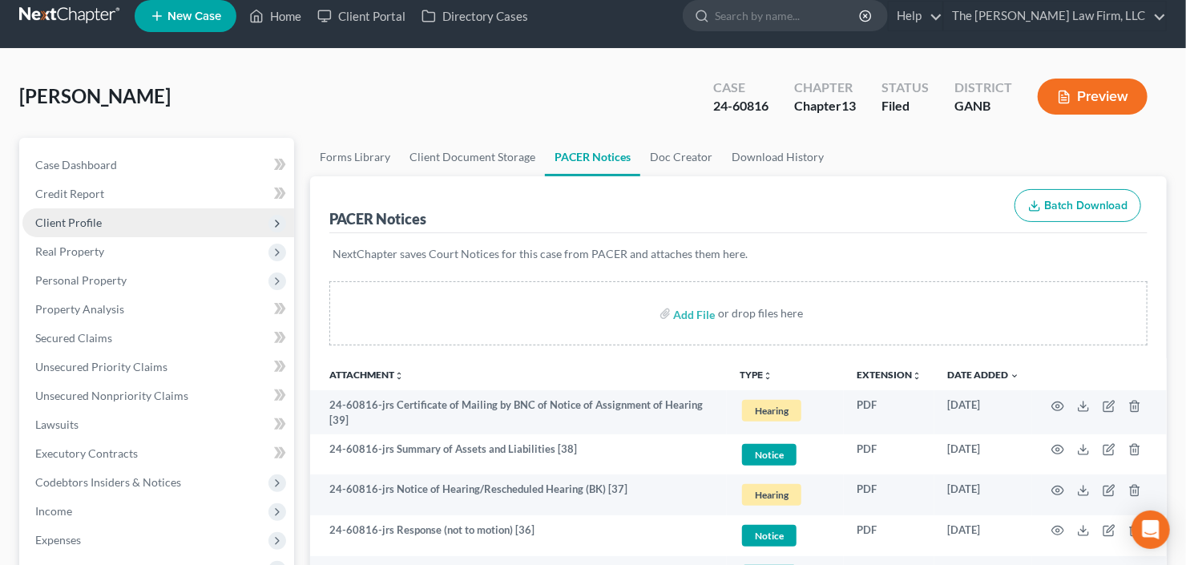
click at [97, 218] on span "Client Profile" at bounding box center [68, 223] width 67 height 14
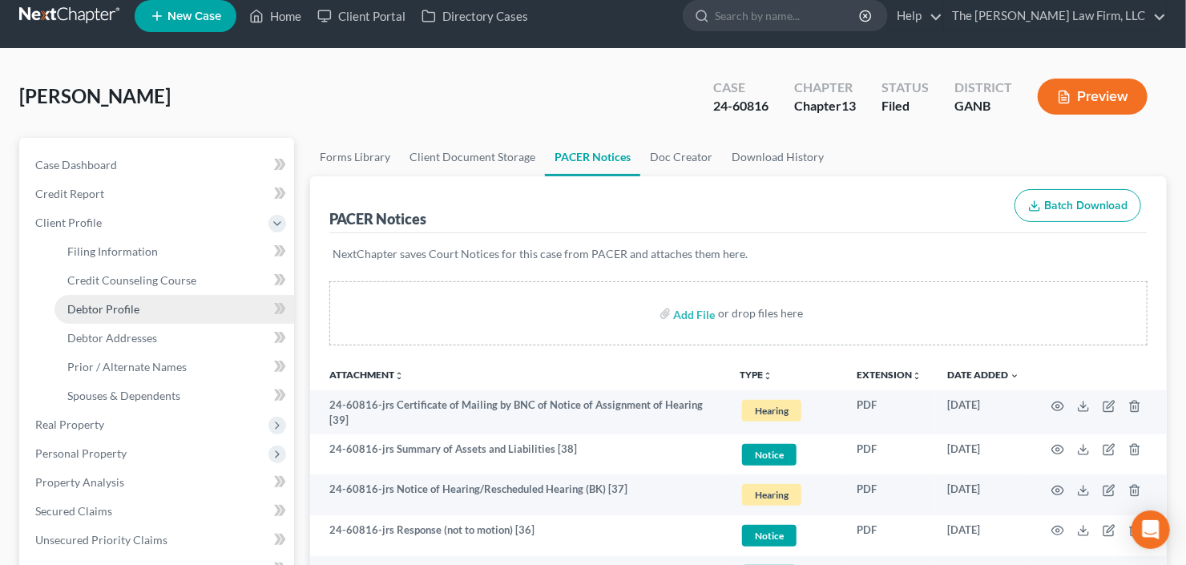
click at [117, 303] on span "Debtor Profile" at bounding box center [103, 309] width 72 height 14
select select "1"
select select "3"
